Goal: Information Seeking & Learning: Check status

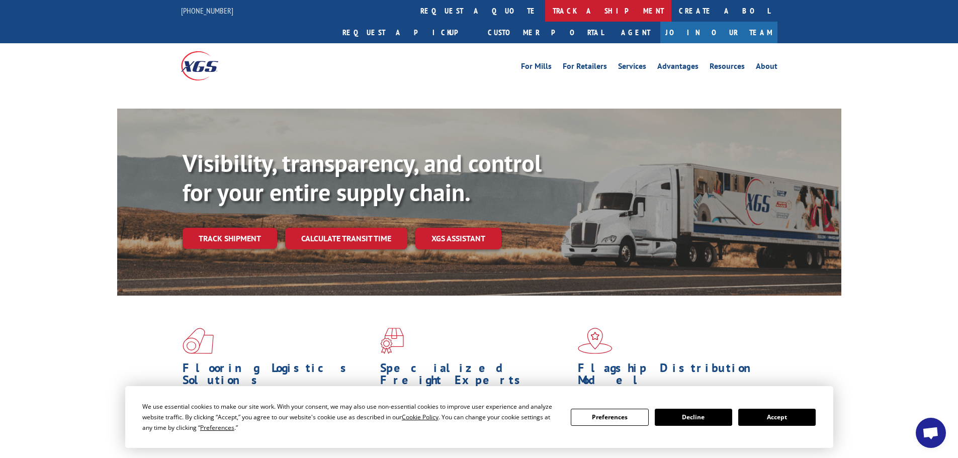
click at [545, 12] on link "track a shipment" at bounding box center [608, 11] width 126 height 22
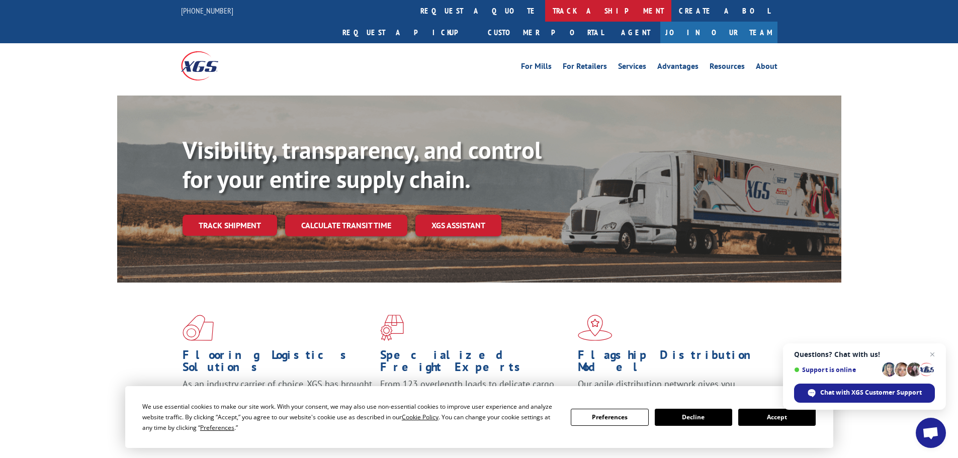
click at [545, 16] on link "track a shipment" at bounding box center [608, 11] width 126 height 22
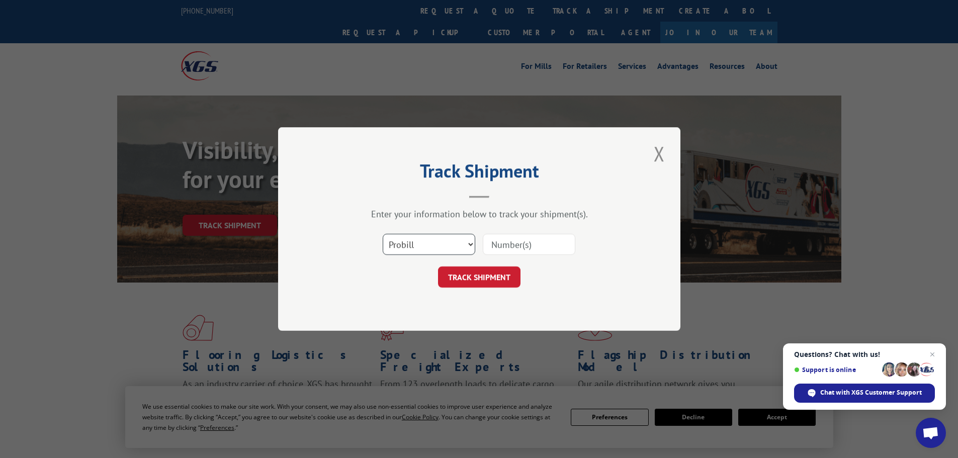
drag, startPoint x: 445, startPoint y: 234, endPoint x: 443, endPoint y: 239, distance: 5.4
click at [445, 234] on select "Select category... Probill BOL PO" at bounding box center [429, 244] width 93 height 21
select select "po"
click at [383, 234] on select "Select category... Probill BOL PO" at bounding box center [429, 244] width 93 height 21
click at [515, 253] on input at bounding box center [529, 244] width 93 height 21
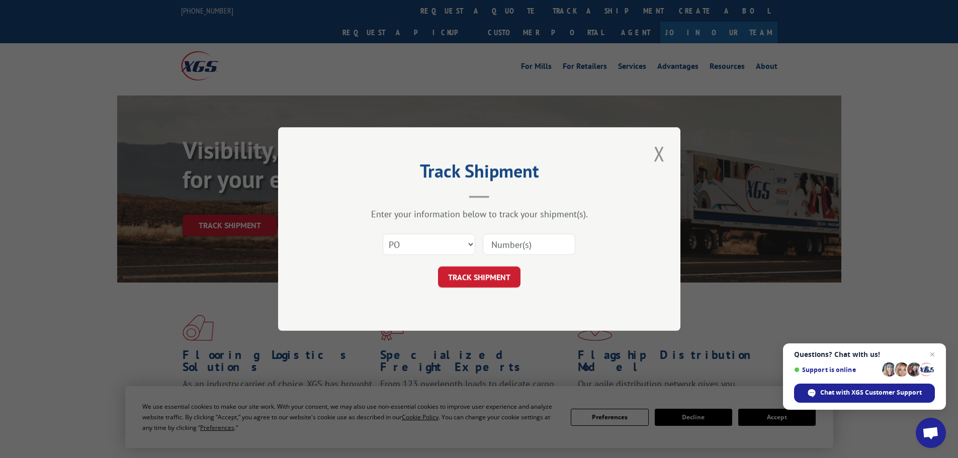
paste input "71535734"
type input "71535734"
click at [474, 283] on button "TRACK SHIPMENT" at bounding box center [479, 277] width 83 height 21
